Goal: Navigation & Orientation: Find specific page/section

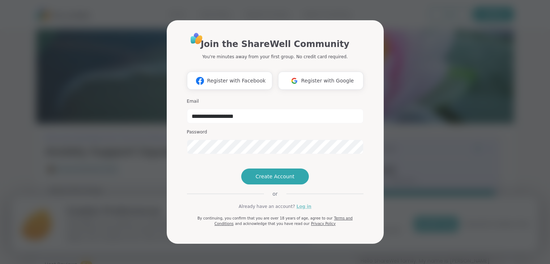
click at [301, 210] on link "Log in" at bounding box center [303, 206] width 15 height 7
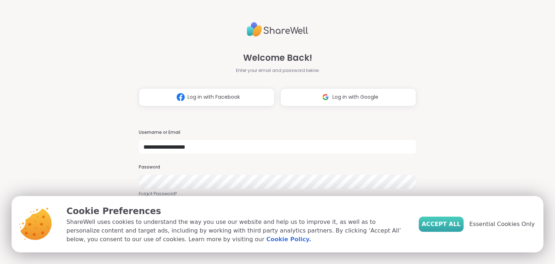
click at [437, 222] on span "Accept All" at bounding box center [441, 224] width 39 height 9
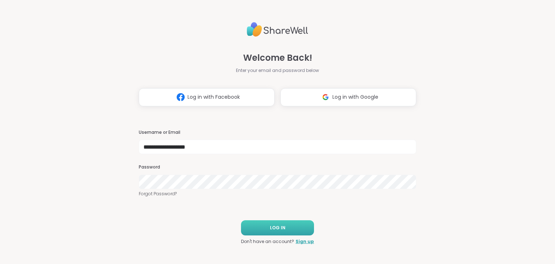
click at [274, 227] on span "LOG IN" at bounding box center [278, 227] width 16 height 7
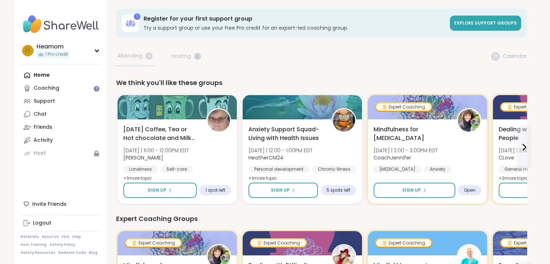
click at [40, 73] on div "Home Coaching Support Chat Friends Activity Host" at bounding box center [61, 114] width 81 height 91
click at [39, 76] on div "Home Coaching Support Chat Friends Activity Host" at bounding box center [61, 114] width 81 height 91
